Goal: Transaction & Acquisition: Purchase product/service

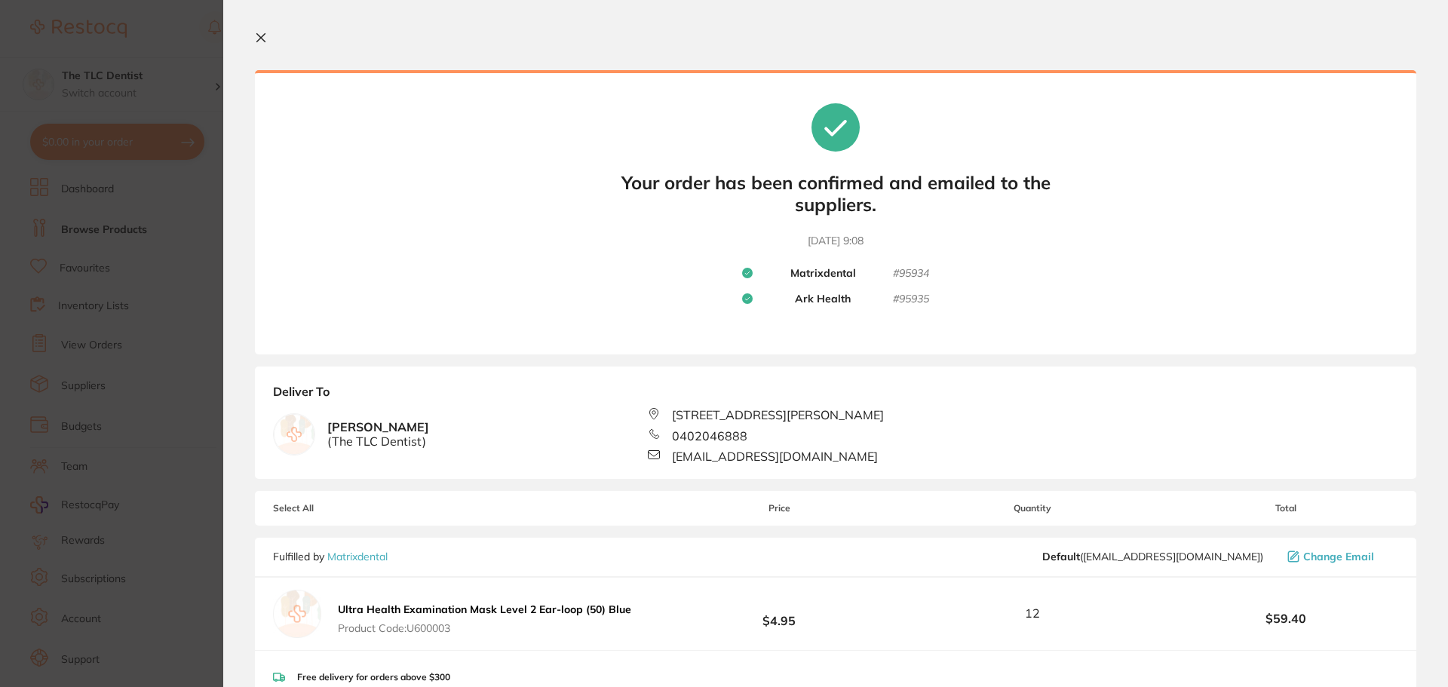
click at [259, 35] on icon at bounding box center [261, 38] width 8 height 8
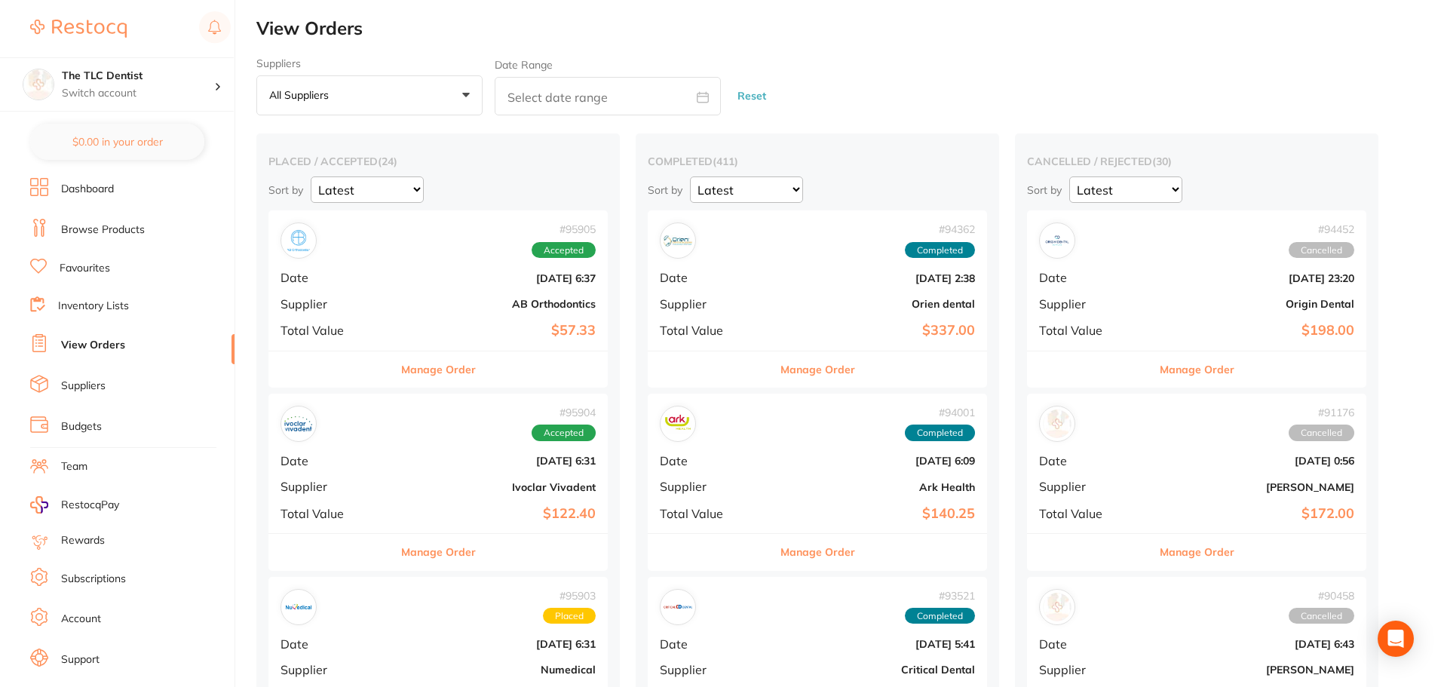
click at [103, 183] on link "Dashboard" at bounding box center [87, 189] width 53 height 15
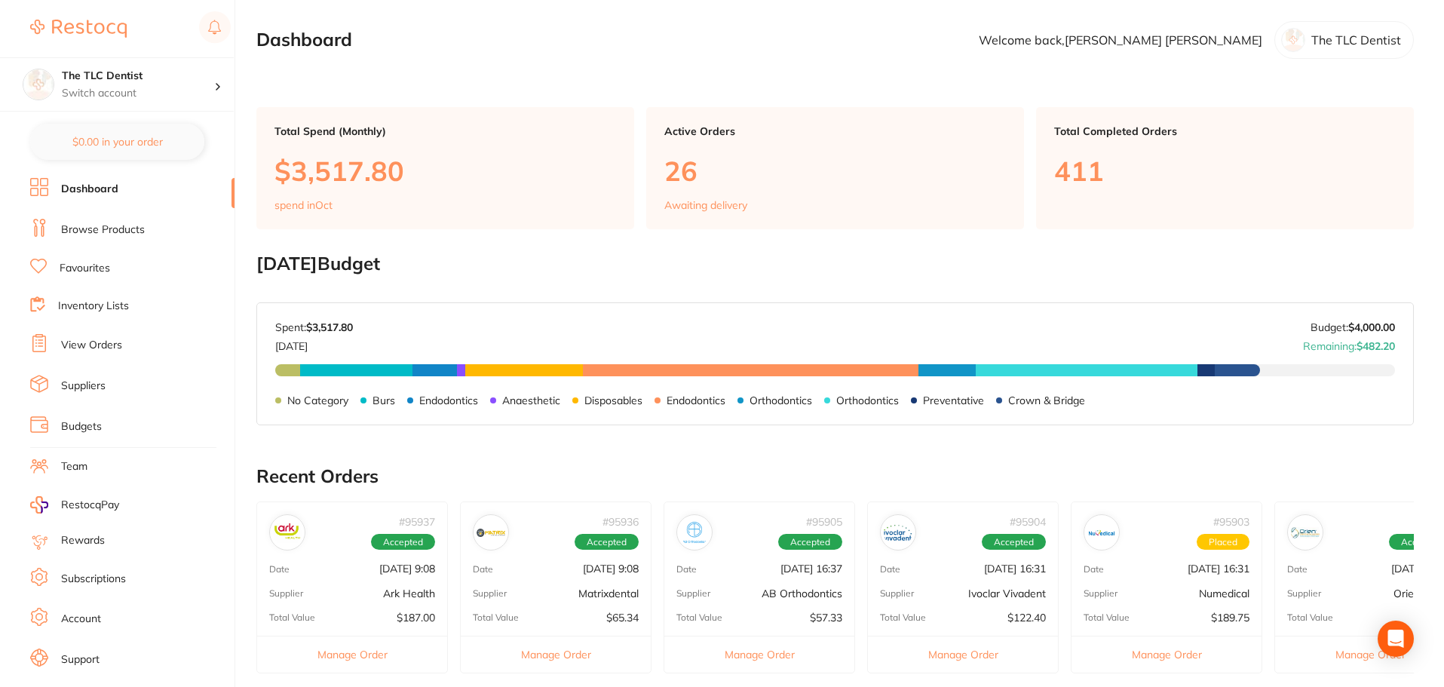
click at [110, 230] on link "Browse Products" at bounding box center [103, 229] width 84 height 15
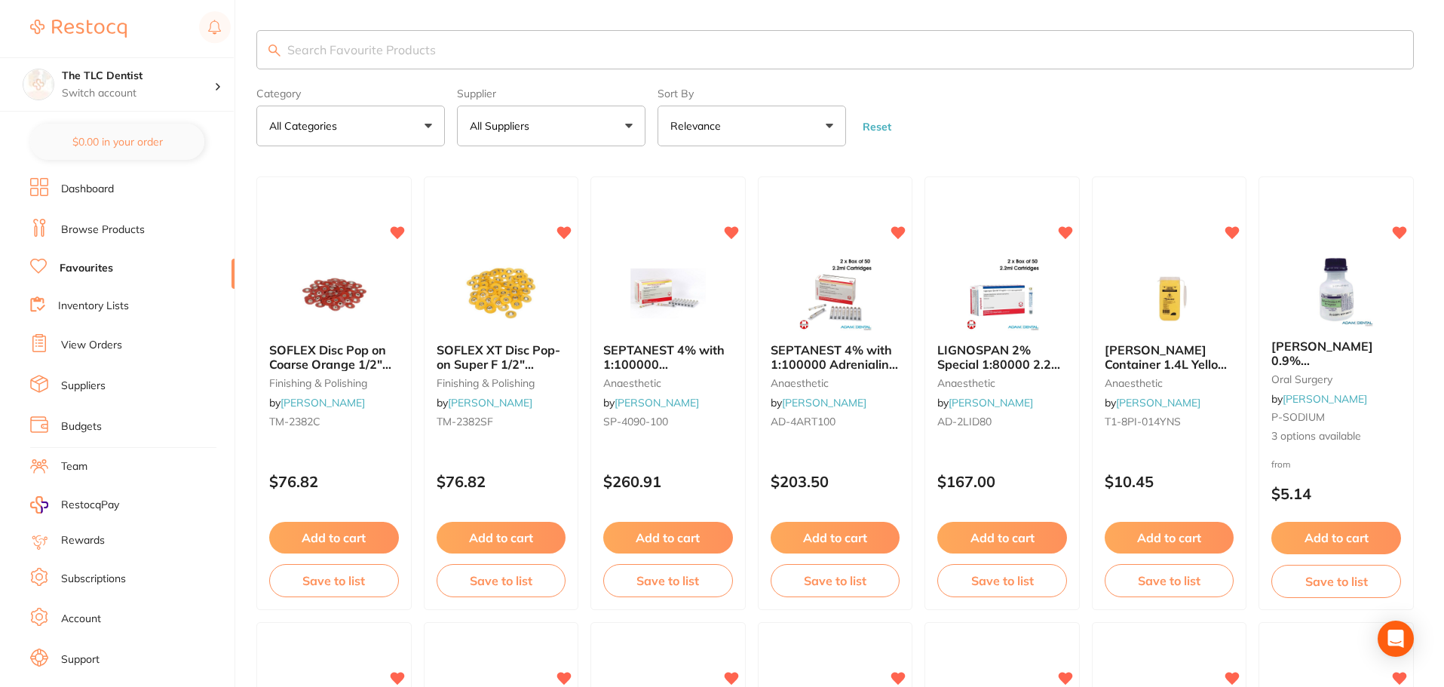
click at [316, 51] on input "search" at bounding box center [834, 49] width 1157 height 39
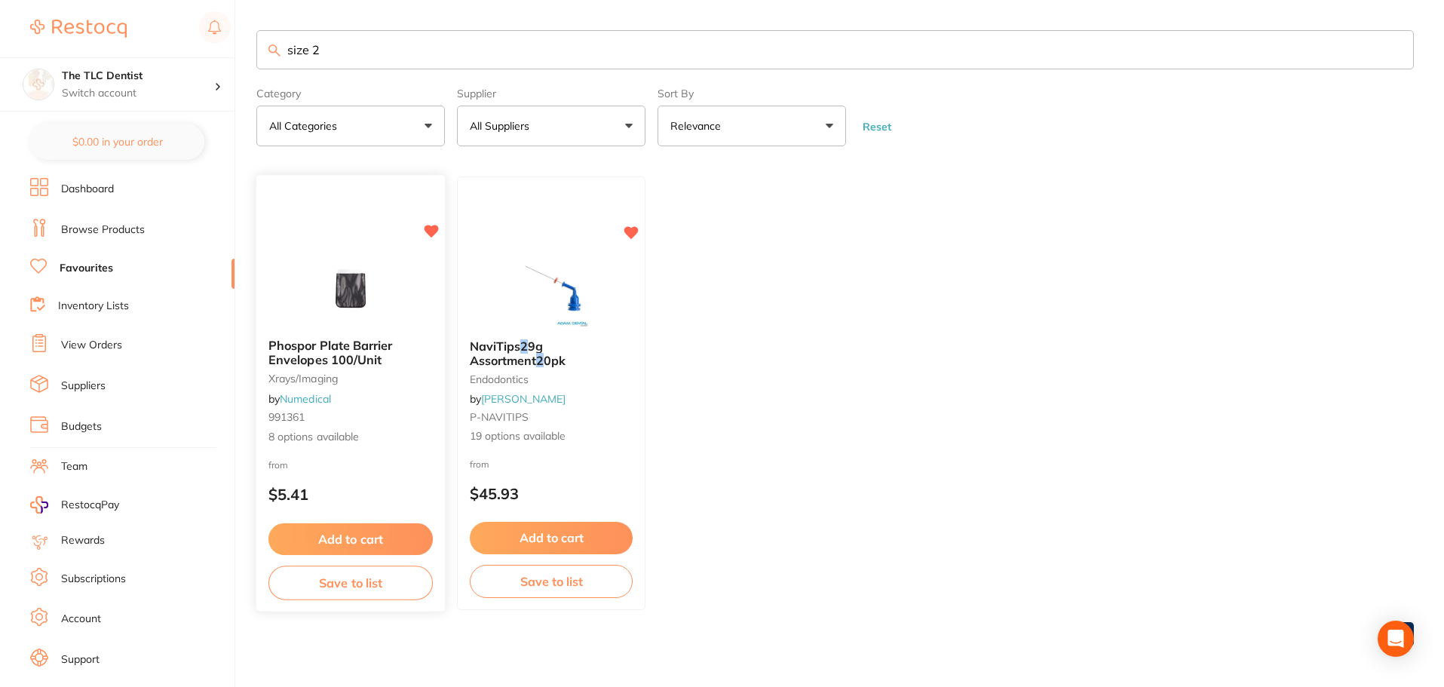
type input "size 2"
click at [351, 534] on button "Add to cart" at bounding box center [350, 539] width 164 height 32
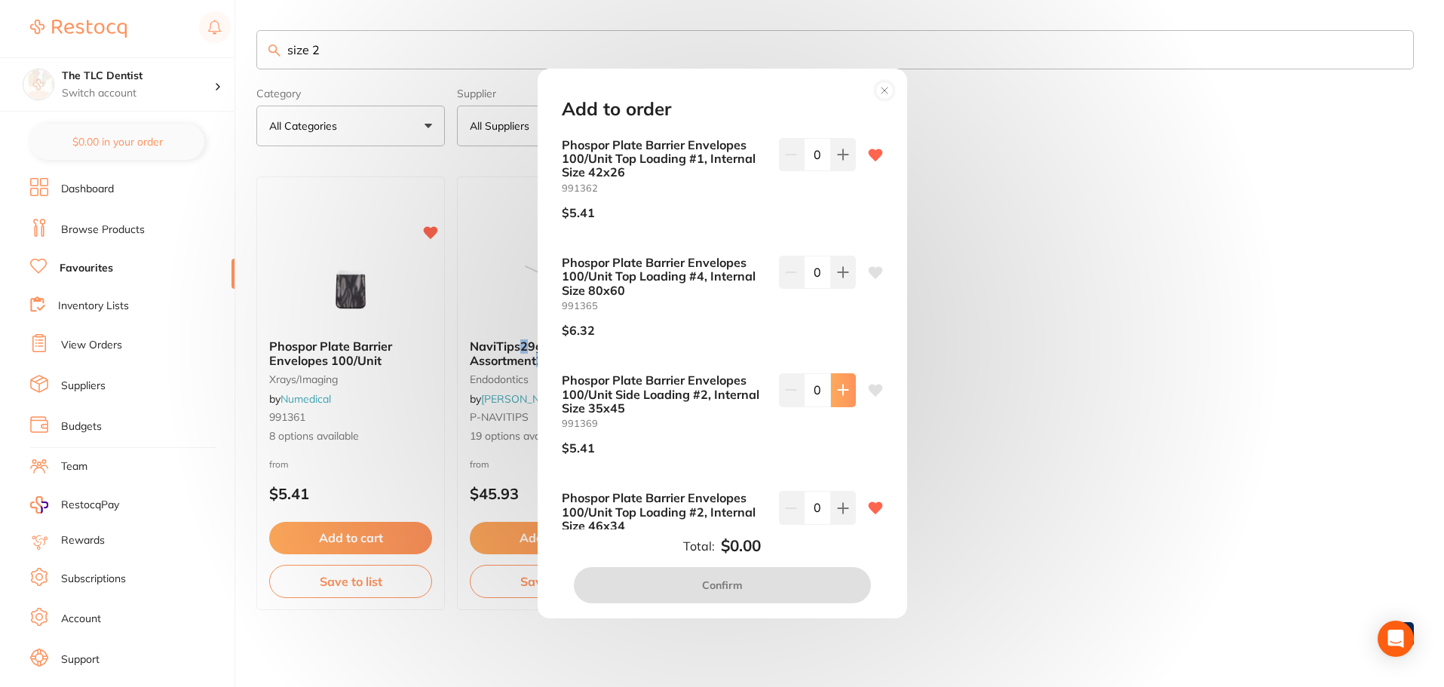
click at [837, 392] on icon at bounding box center [843, 390] width 12 height 12
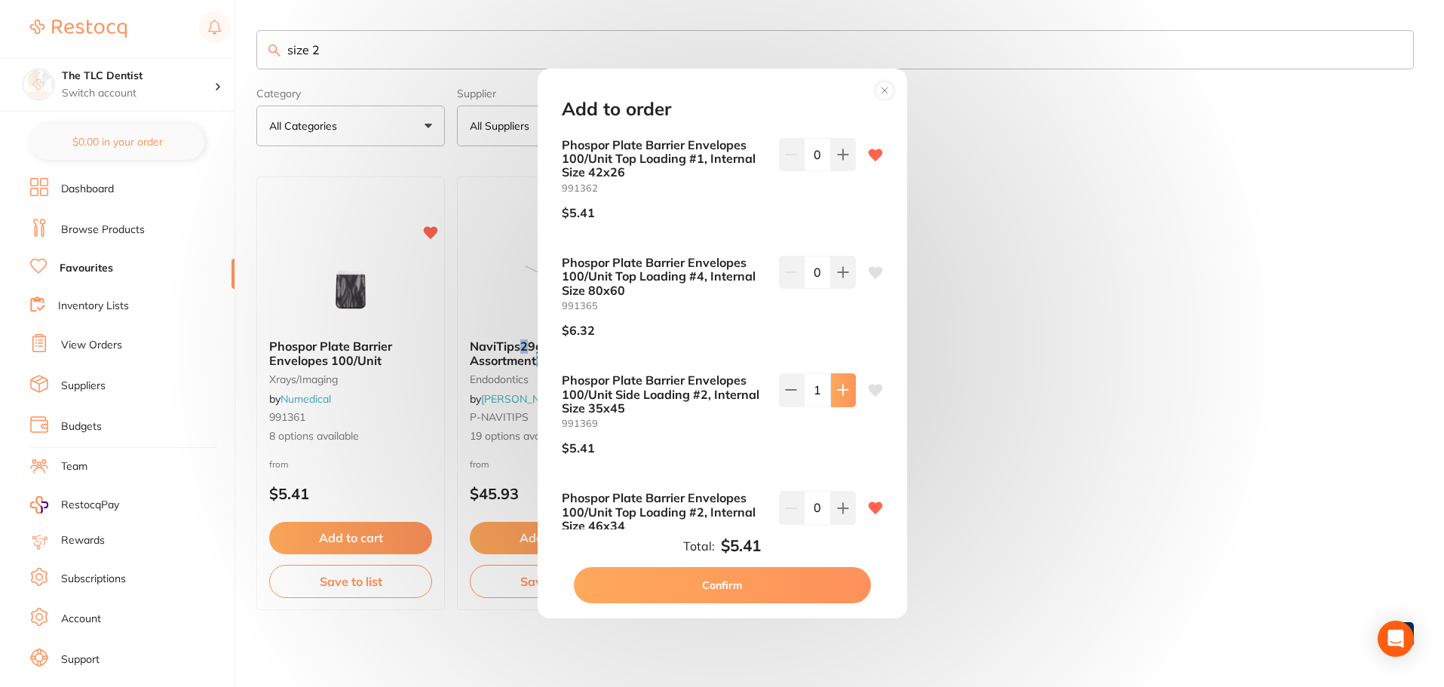
click at [837, 392] on icon at bounding box center [843, 390] width 12 height 12
type input "2"
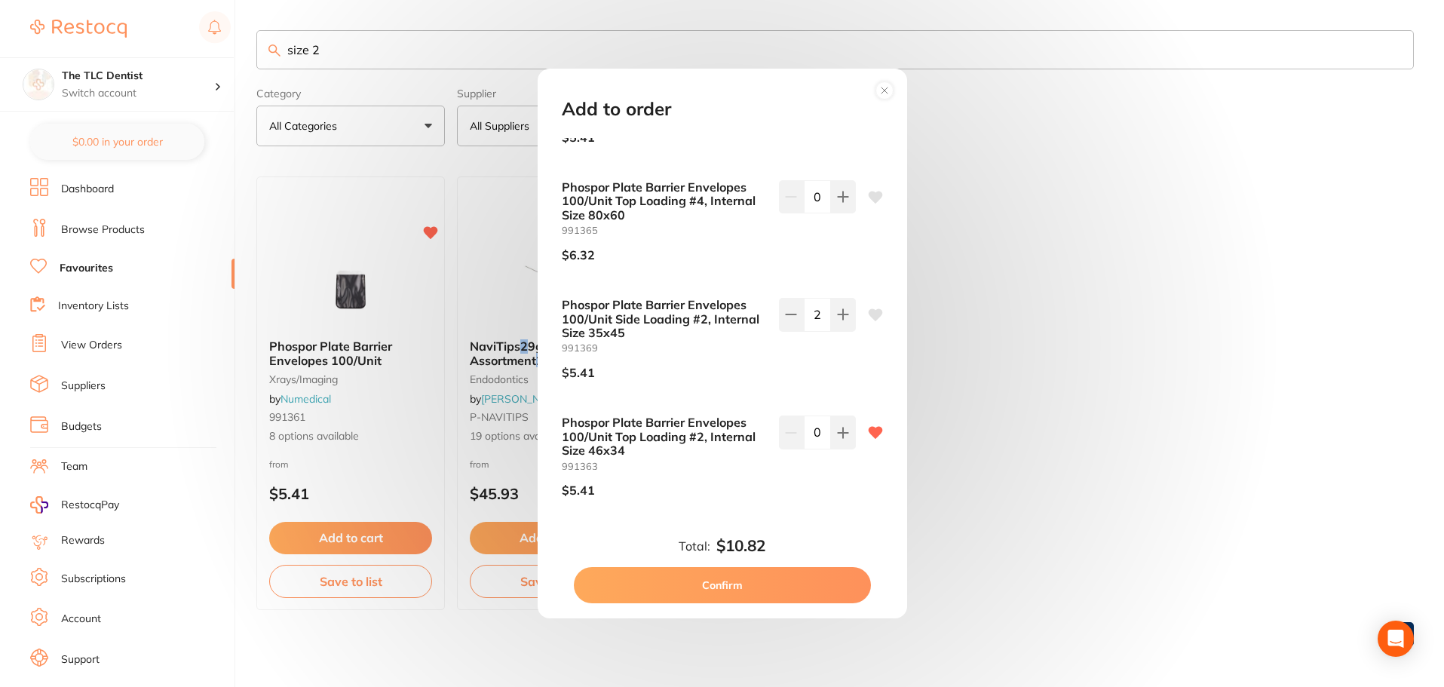
click at [746, 577] on button "Confirm" at bounding box center [722, 585] width 297 height 36
checkbox input "false"
